Goal: Obtain resource: Obtain resource

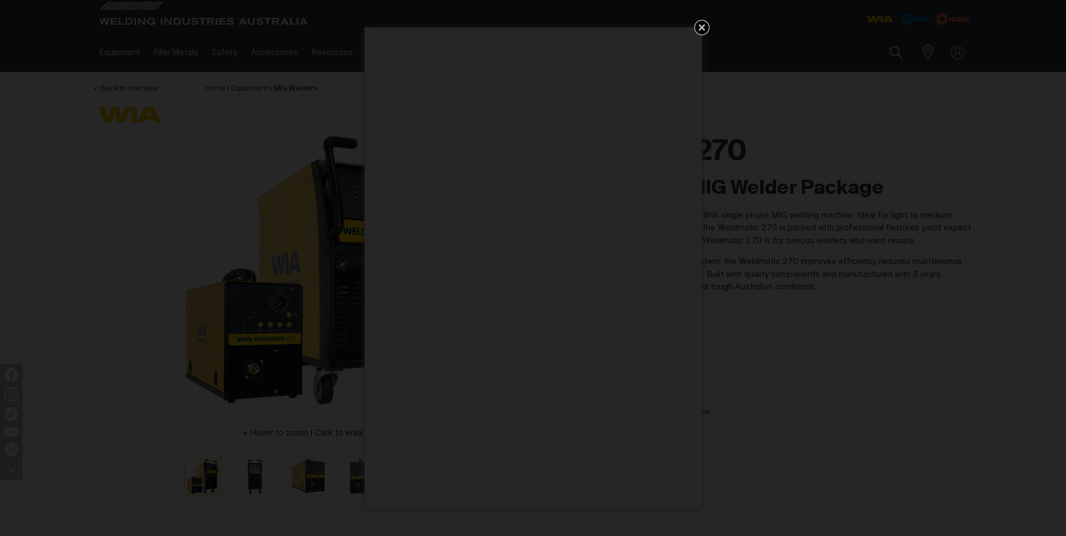
click at [699, 26] on icon "Get 5 WIA Welding Guides Free!" at bounding box center [701, 27] width 7 height 7
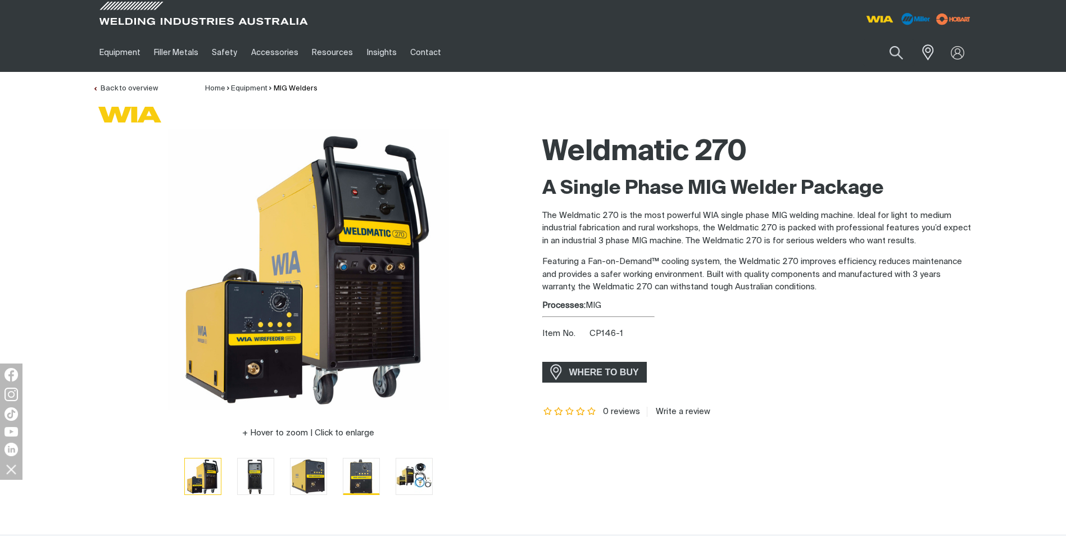
click at [365, 479] on img "Go to slide 4" at bounding box center [361, 476] width 36 height 36
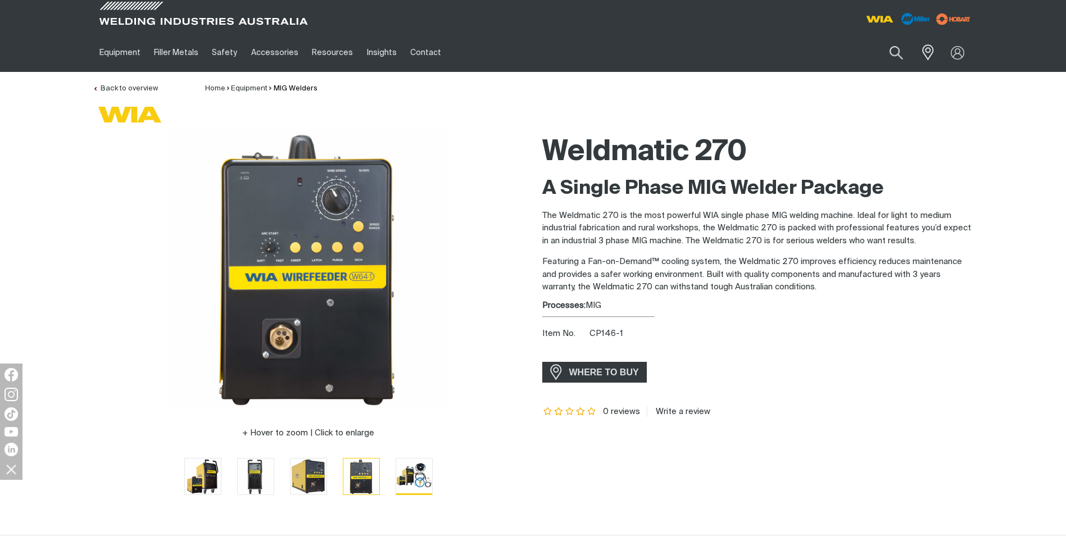
click at [407, 479] on img "Go to slide 5" at bounding box center [414, 475] width 36 height 35
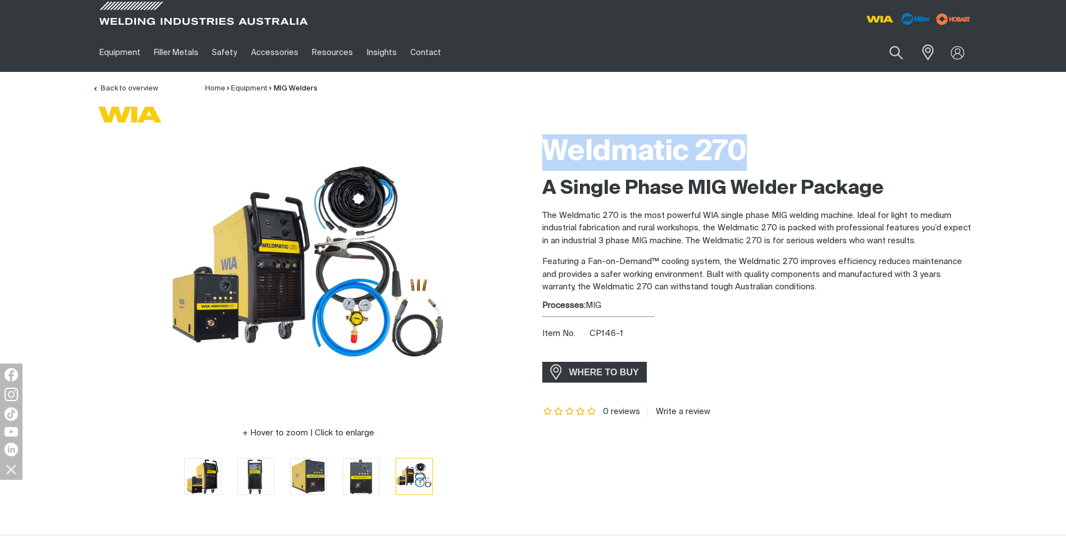
drag, startPoint x: 745, startPoint y: 148, endPoint x: 557, endPoint y: 157, distance: 188.4
click at [550, 157] on h1 "Weldmatic 270" at bounding box center [757, 152] width 431 height 37
drag, startPoint x: 557, startPoint y: 157, endPoint x: 580, endPoint y: 153, distance: 22.7
copy h1 "Weldmatic 270"
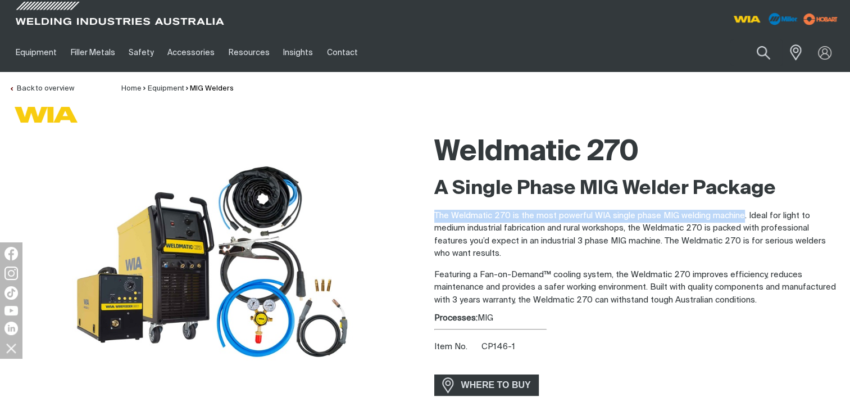
drag, startPoint x: 743, startPoint y: 215, endPoint x: 436, endPoint y: 207, distance: 307.4
click at [434, 207] on div "A Single Phase MIG Welder Package The Weldmatic 270 is the most powerful WIA si…" at bounding box center [637, 241] width 407 height 130
drag, startPoint x: 436, startPoint y: 207, endPoint x: 446, endPoint y: 209, distance: 10.4
copy p "The Weldmatic 270 is the most powerful WIA single phase MIG welding machine"
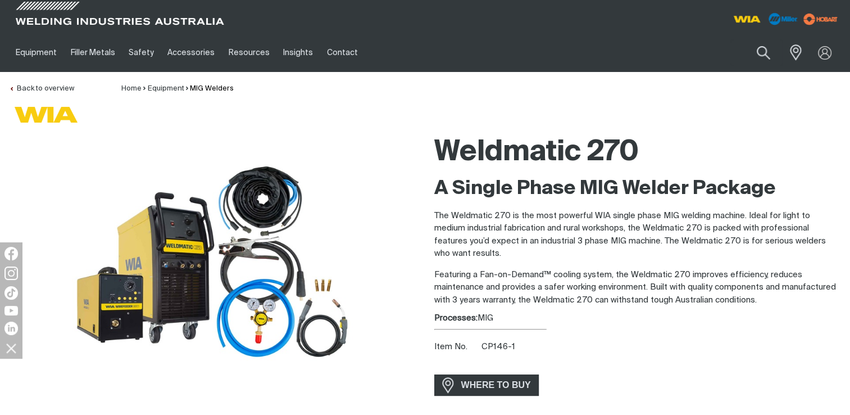
drag, startPoint x: 681, startPoint y: 355, endPoint x: 721, endPoint y: 262, distance: 100.9
click at [681, 355] on div "Weldmatic 270 A Single Phase MIG Welder Package The Weldmatic 270 is the most p…" at bounding box center [637, 320] width 407 height 382
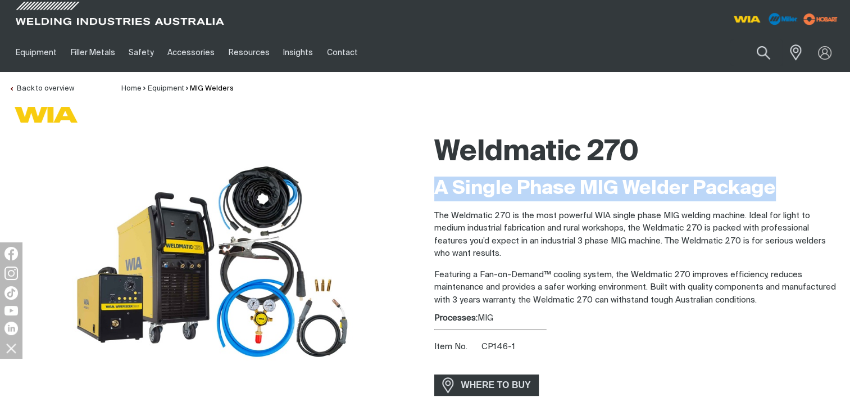
drag, startPoint x: 779, startPoint y: 187, endPoint x: 435, endPoint y: 193, distance: 343.3
click at [435, 193] on h2 "A Single Phase MIG Welder Package" at bounding box center [637, 188] width 407 height 25
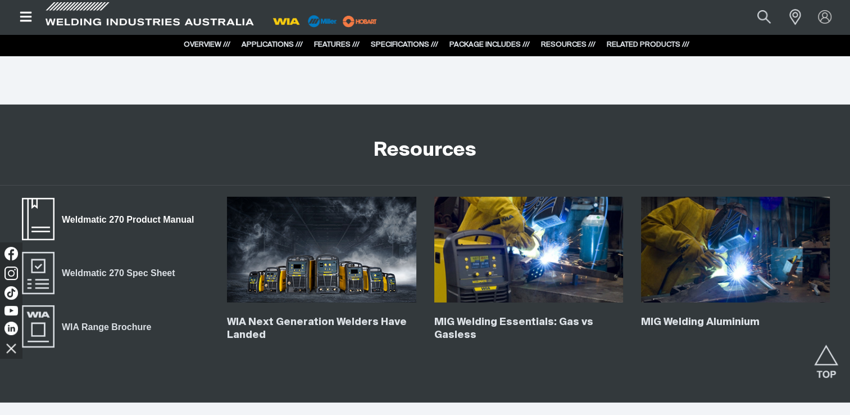
scroll to position [3595, 0]
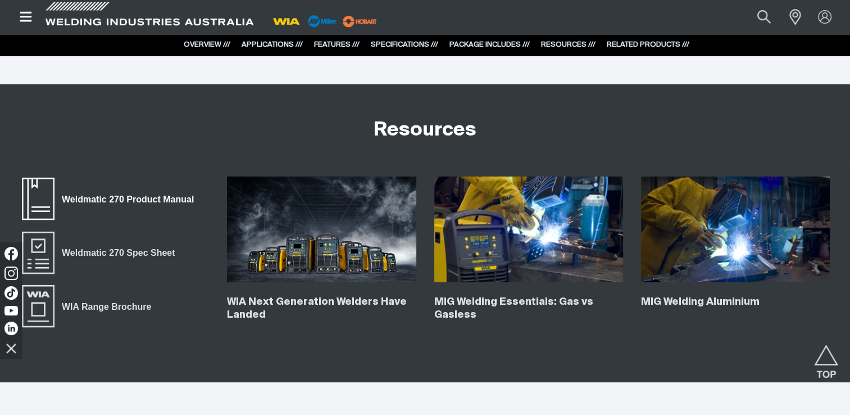
click at [122, 201] on span "Weldmatic 270 Product Manual" at bounding box center [127, 199] width 147 height 15
